Goal: Transaction & Acquisition: Download file/media

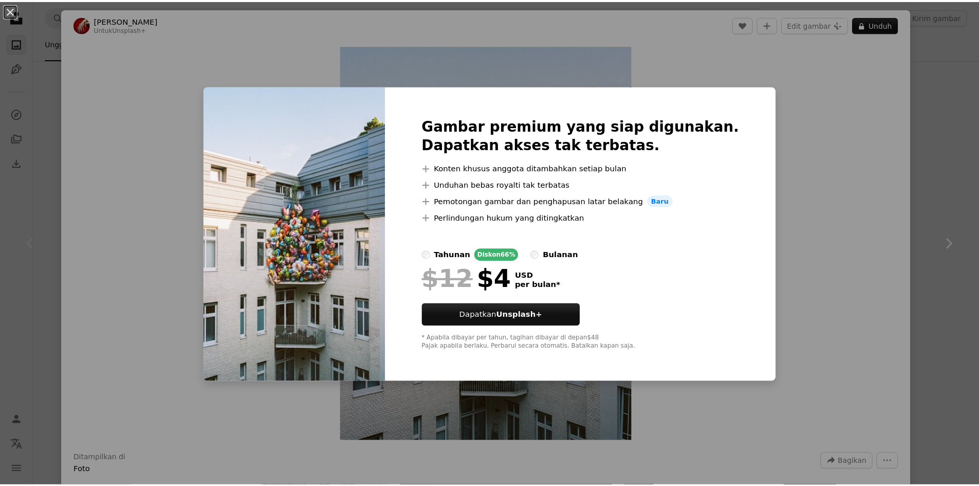
scroll to position [154, 0]
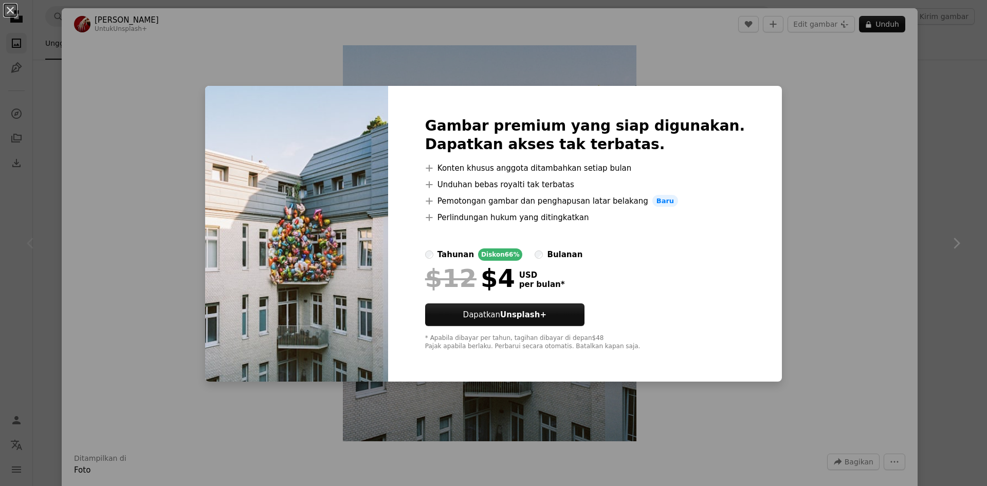
click at [762, 165] on div "An X shape Gambar premium yang siap digunakan. Dapatkan akses tak terbatas. A p…" at bounding box center [493, 243] width 987 height 486
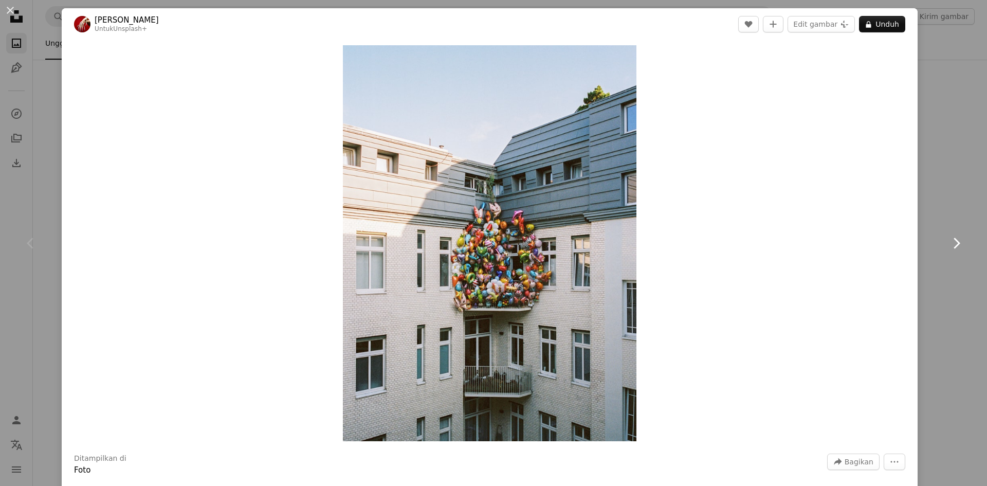
click at [964, 243] on link "Chevron right" at bounding box center [956, 243] width 62 height 99
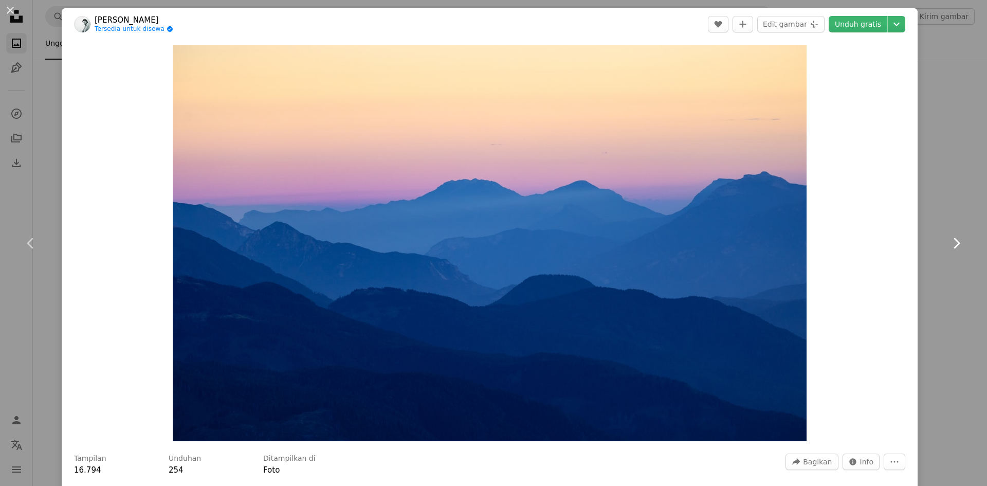
click at [961, 243] on link "Chevron right" at bounding box center [956, 243] width 62 height 99
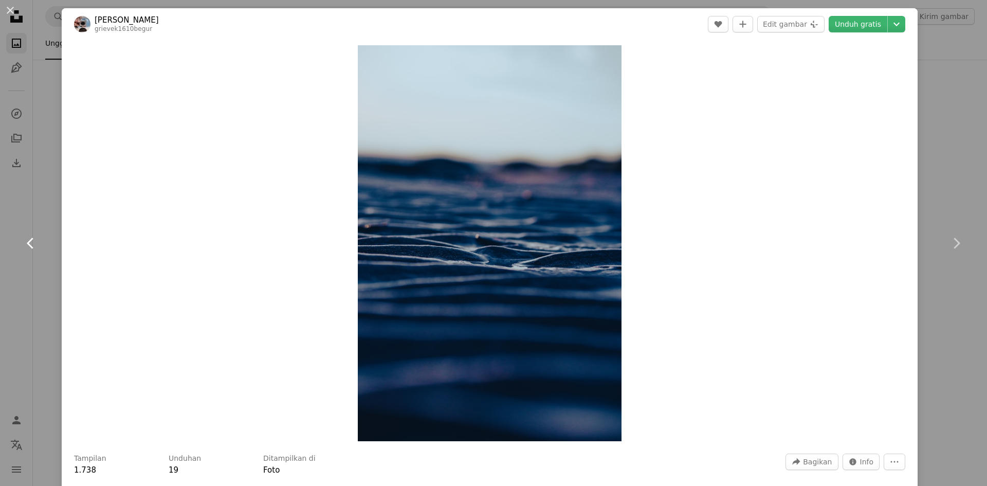
click at [33, 241] on icon "Chevron left" at bounding box center [31, 243] width 16 height 16
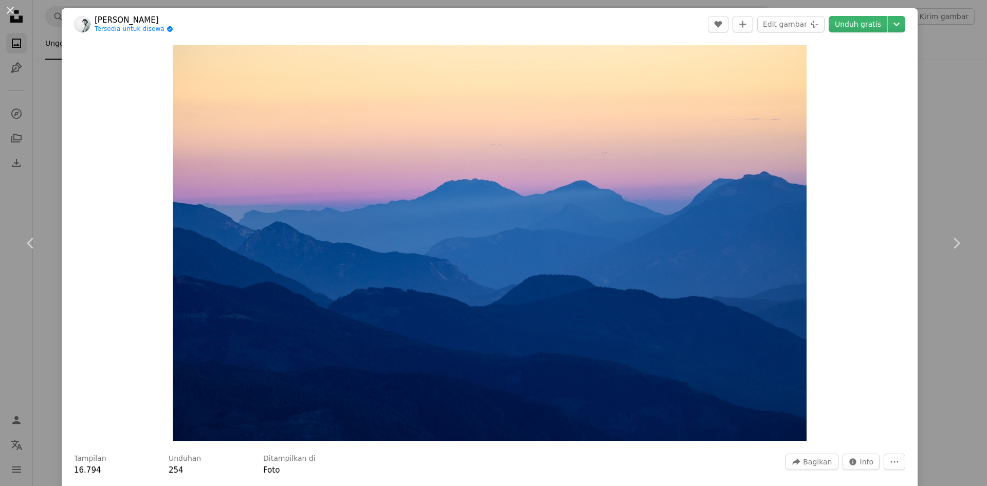
click at [945, 81] on div "An X shape Chevron left Chevron right [PERSON_NAME] Tersedia untuk disewa A che…" at bounding box center [493, 243] width 987 height 486
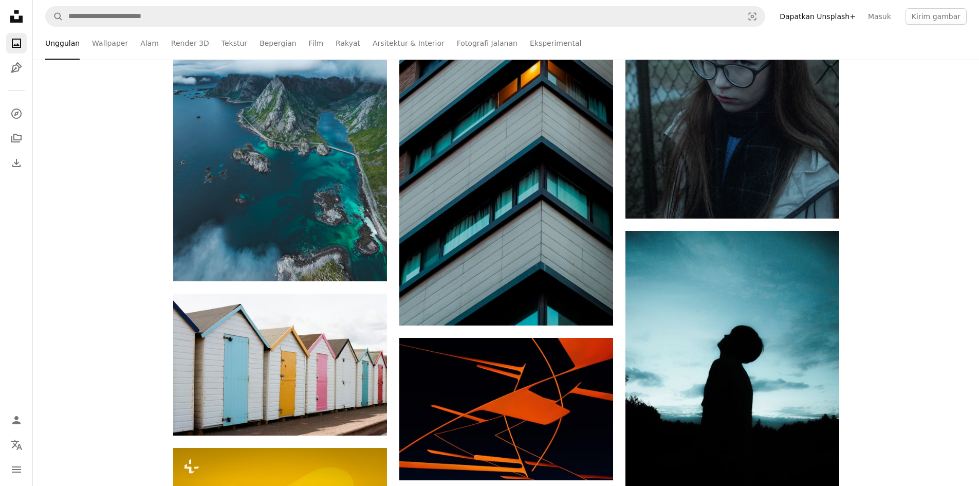
scroll to position [1542, 0]
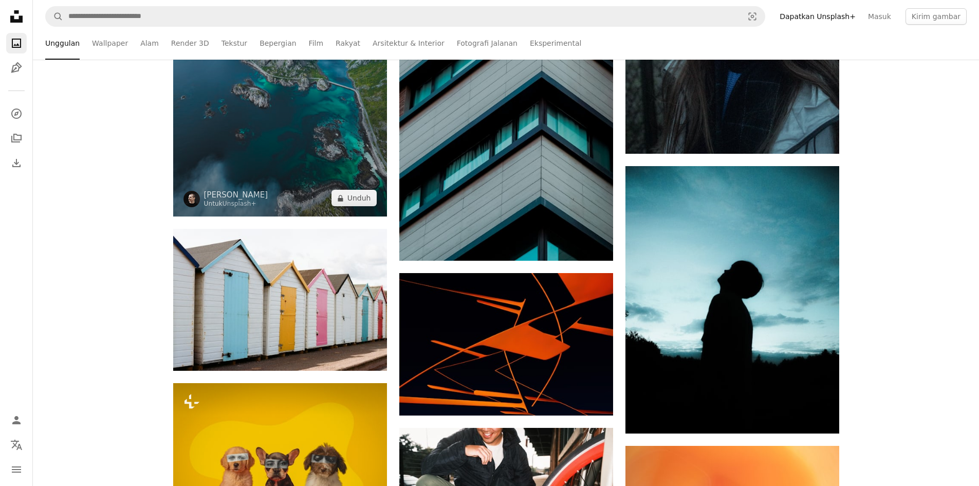
click at [308, 117] on img at bounding box center [280, 82] width 214 height 267
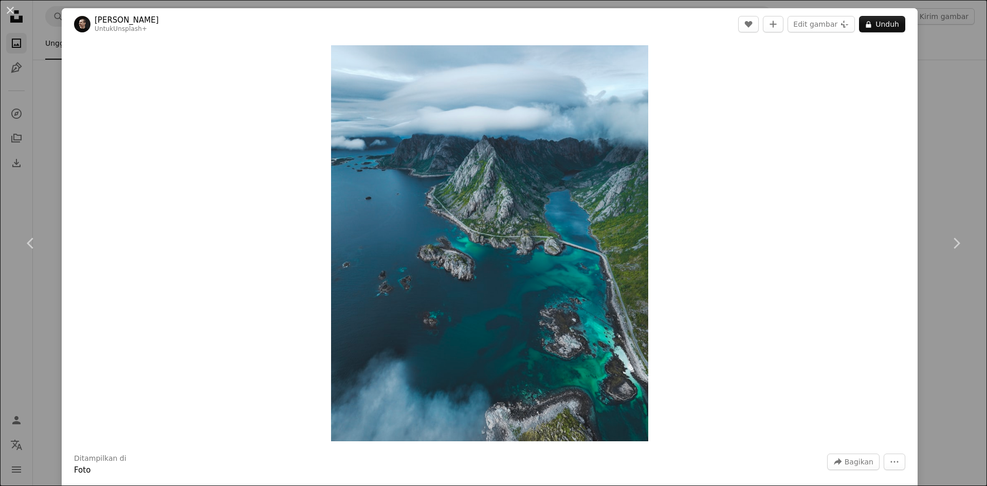
click at [985, 140] on html "Unsplash logo Beranda Unsplash A photo Pen Tool A compass A stack of folders Do…" at bounding box center [493, 219] width 987 height 3522
click at [944, 132] on div "An X shape Chevron left Chevron right [PERSON_NAME] Untuk Unsplash+ A heart A p…" at bounding box center [493, 243] width 987 height 486
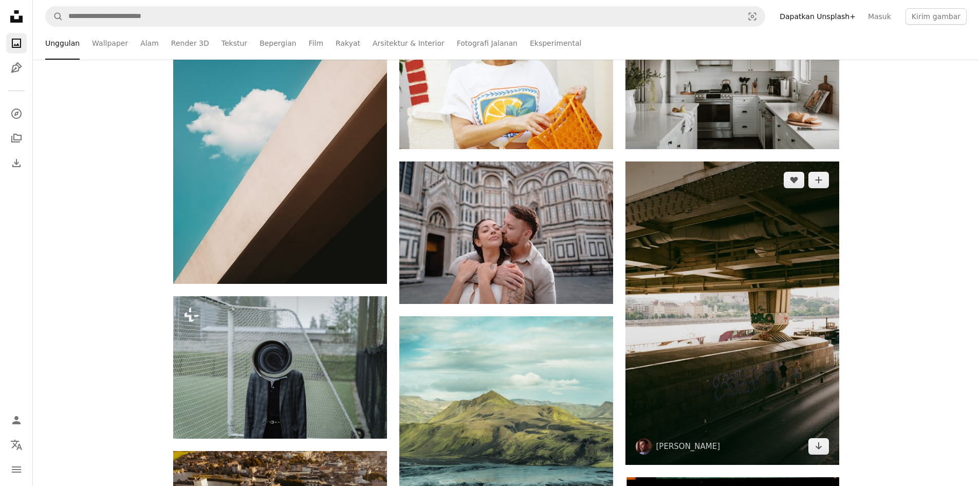
scroll to position [2313, 0]
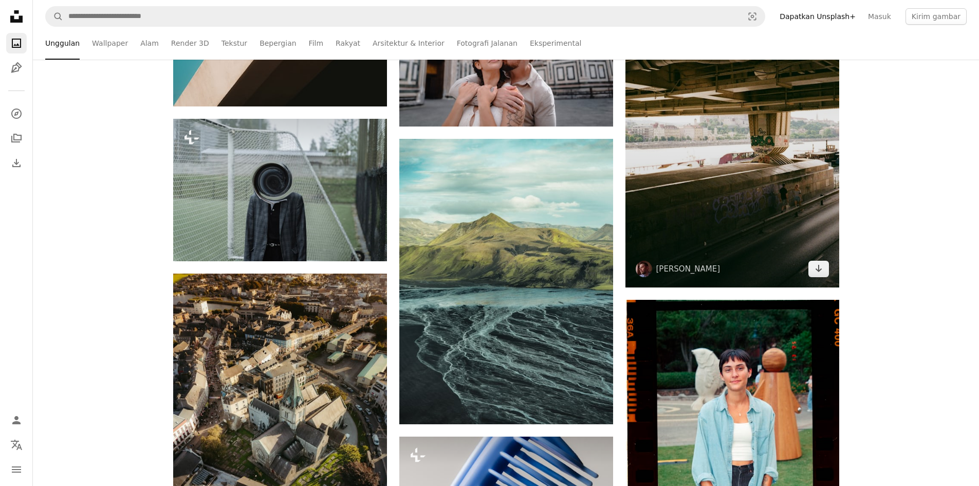
click at [711, 170] on img at bounding box center [732, 135] width 214 height 303
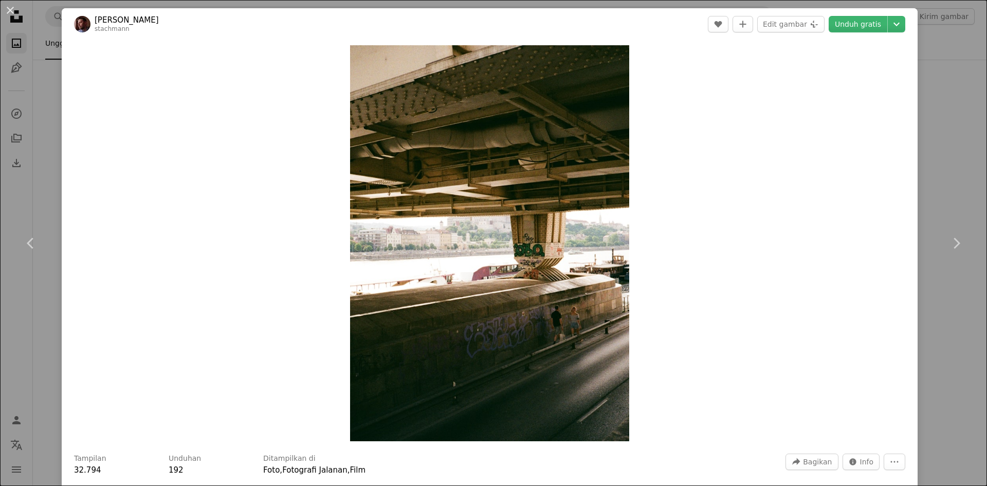
click at [945, 158] on div "An X shape Chevron left Chevron right [PERSON_NAME] stachmann A heart A plus si…" at bounding box center [493, 243] width 987 height 486
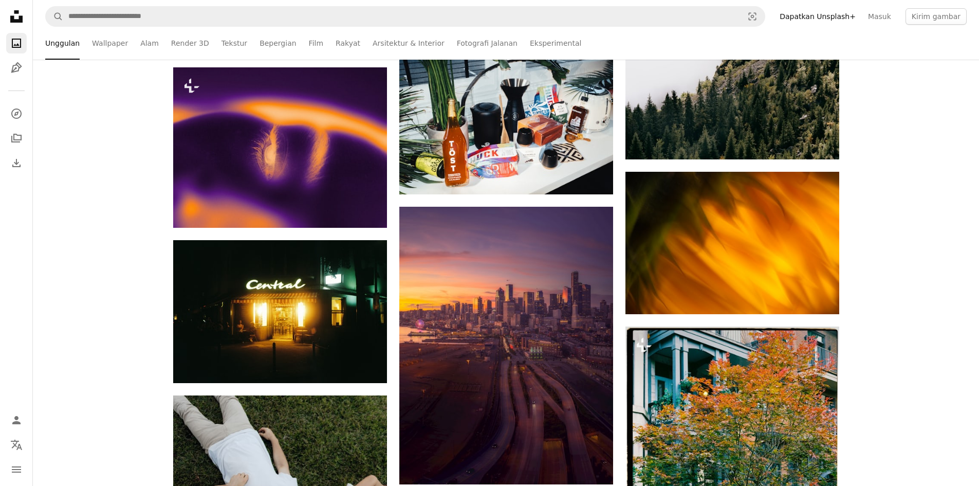
scroll to position [4266, 0]
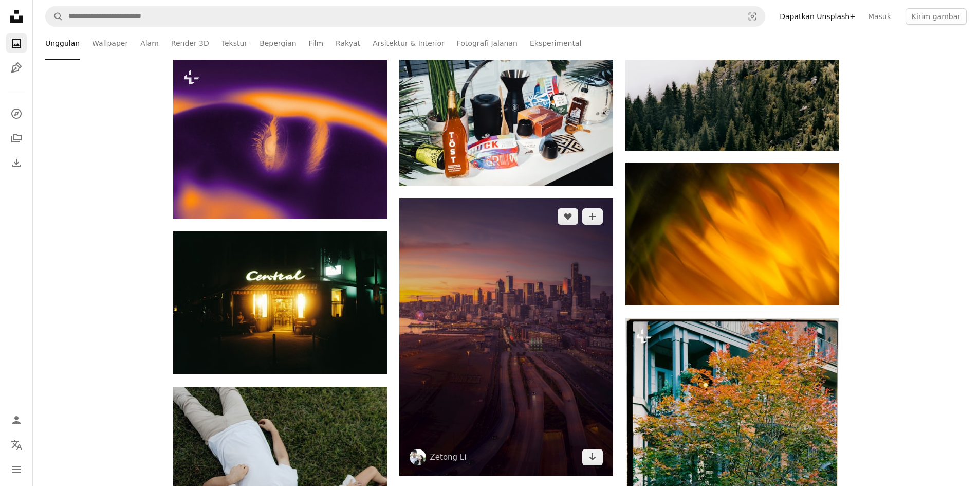
click at [540, 263] on img at bounding box center [506, 336] width 214 height 277
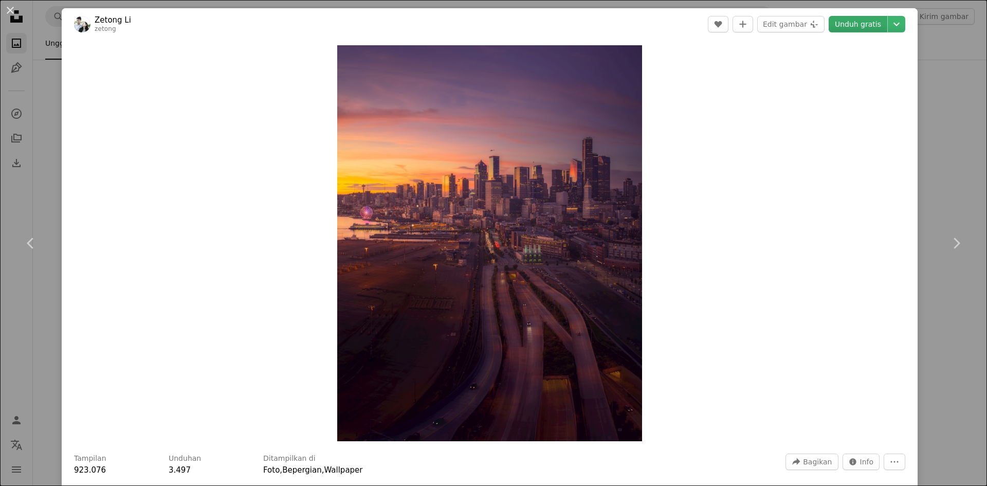
click at [841, 24] on link "Unduh gratis" at bounding box center [858, 24] width 59 height 16
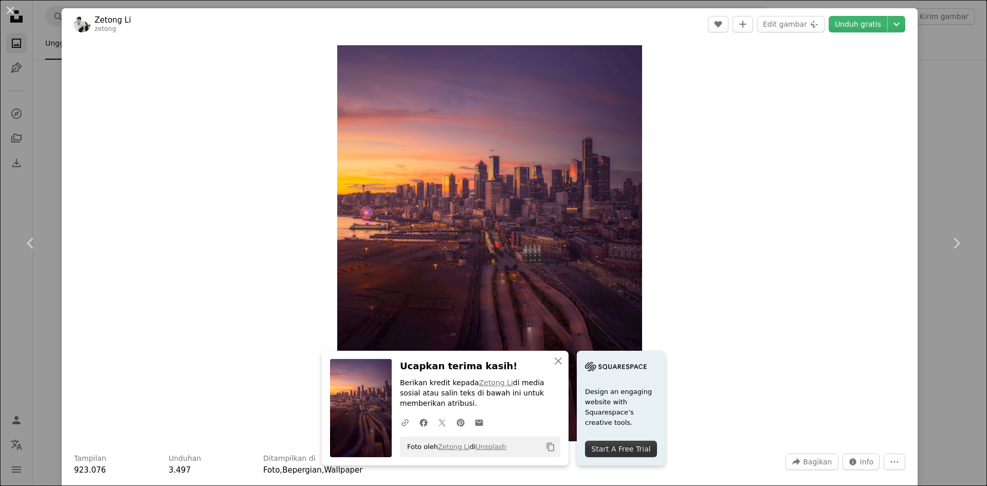
click at [939, 154] on div "An X shape Chevron left Chevron right Zetong Li zetong A heart A plus sign Edit…" at bounding box center [493, 243] width 987 height 486
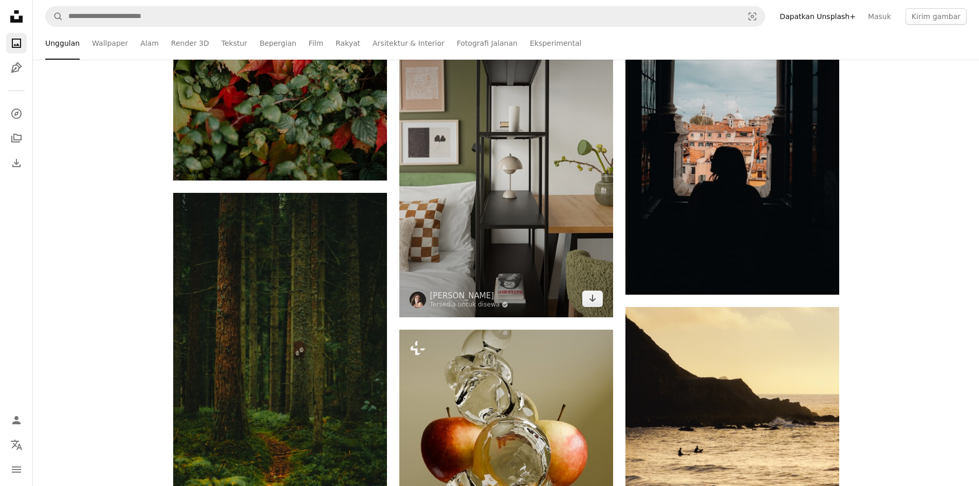
scroll to position [5088, 0]
